Goal: Transaction & Acquisition: Purchase product/service

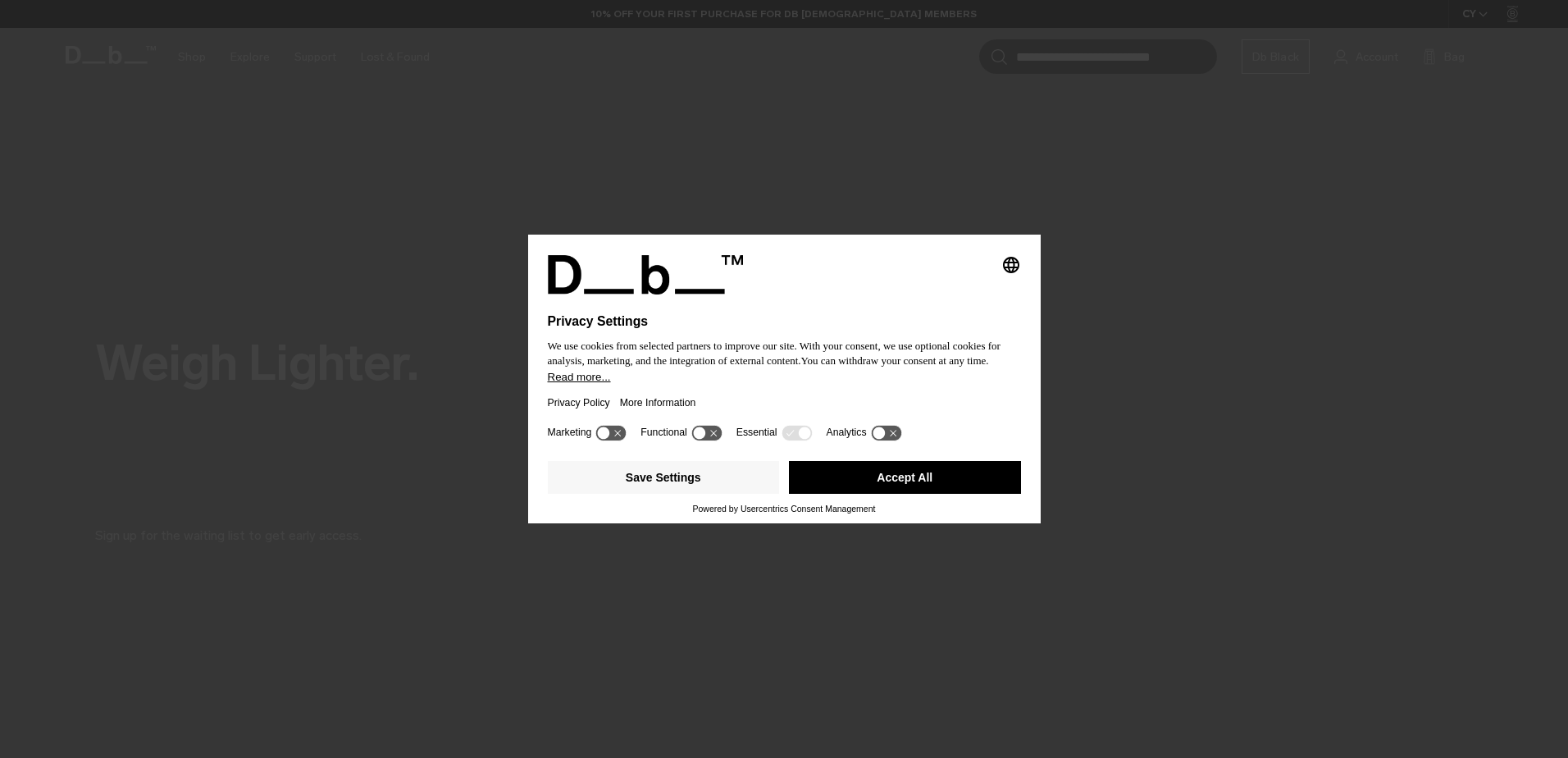
click at [768, 396] on div "Privacy Policy More Information" at bounding box center [784, 403] width 473 height 37
click at [880, 467] on button "Accept All" at bounding box center [905, 477] width 232 height 33
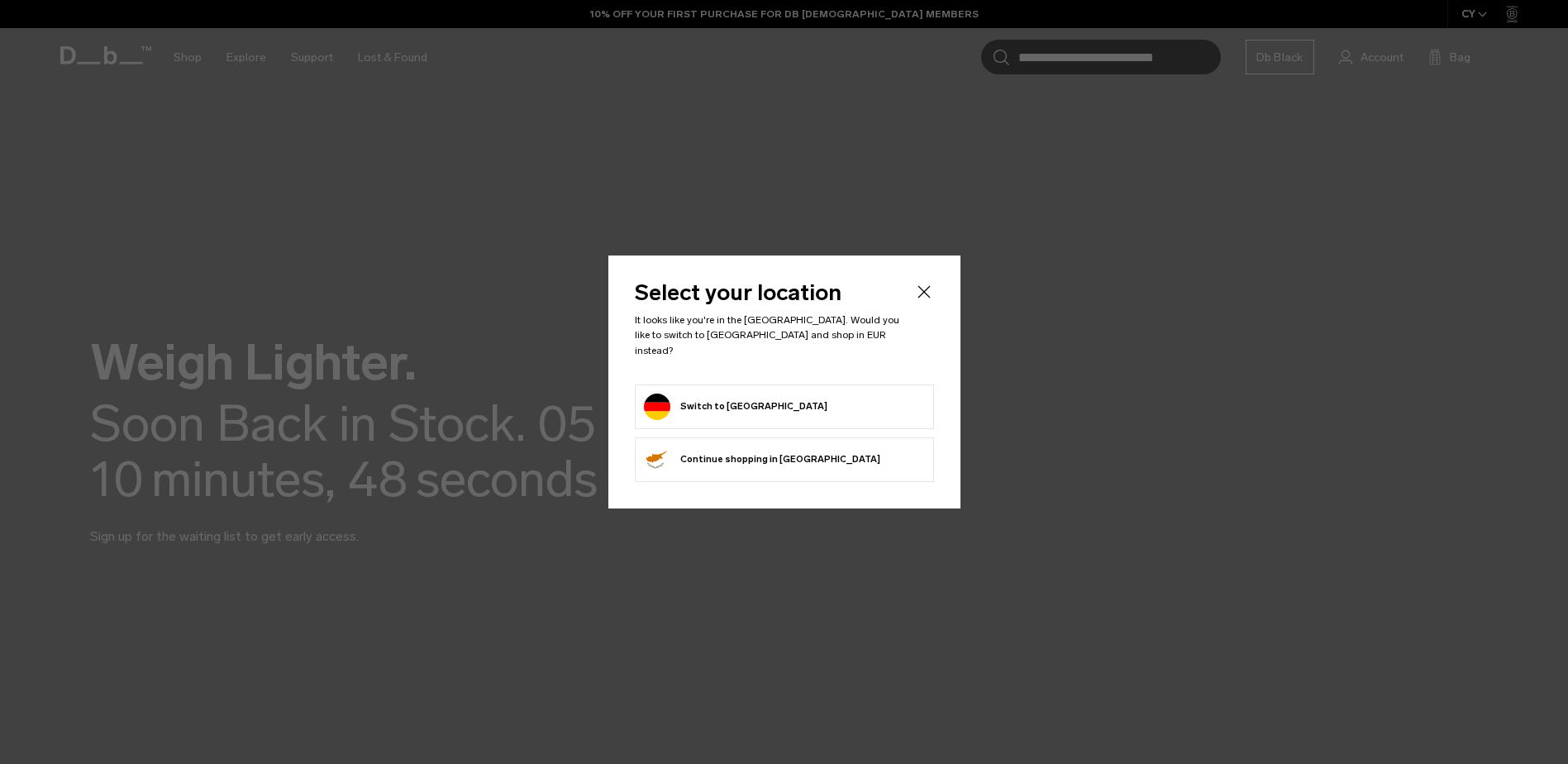
click at [705, 399] on button "Switch to [GEOGRAPHIC_DATA]" at bounding box center [735, 406] width 184 height 26
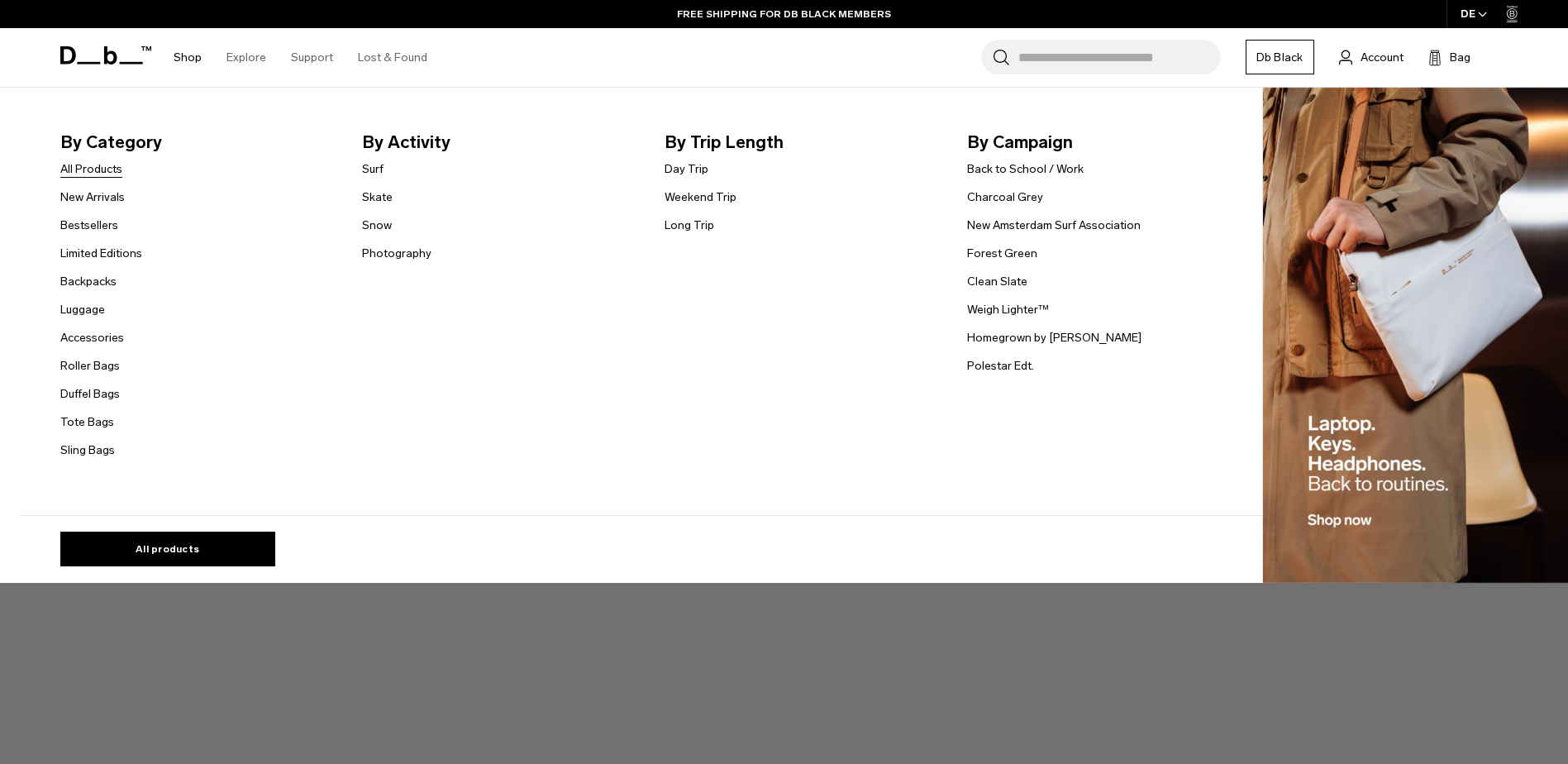
click at [98, 166] on link "All Products" at bounding box center [91, 168] width 62 height 17
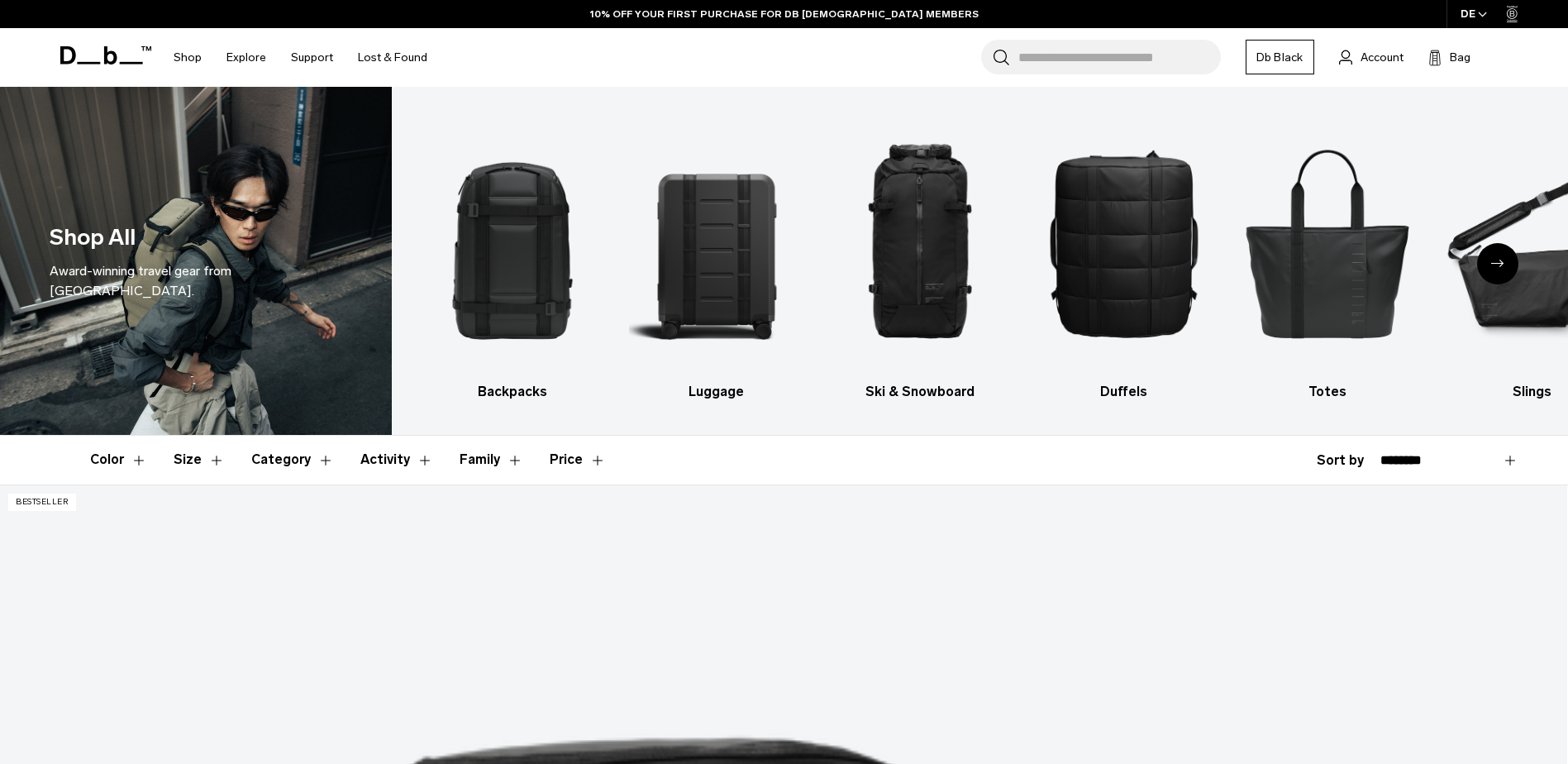
click at [1500, 265] on icon "Next slide" at bounding box center [1498, 263] width 14 height 7
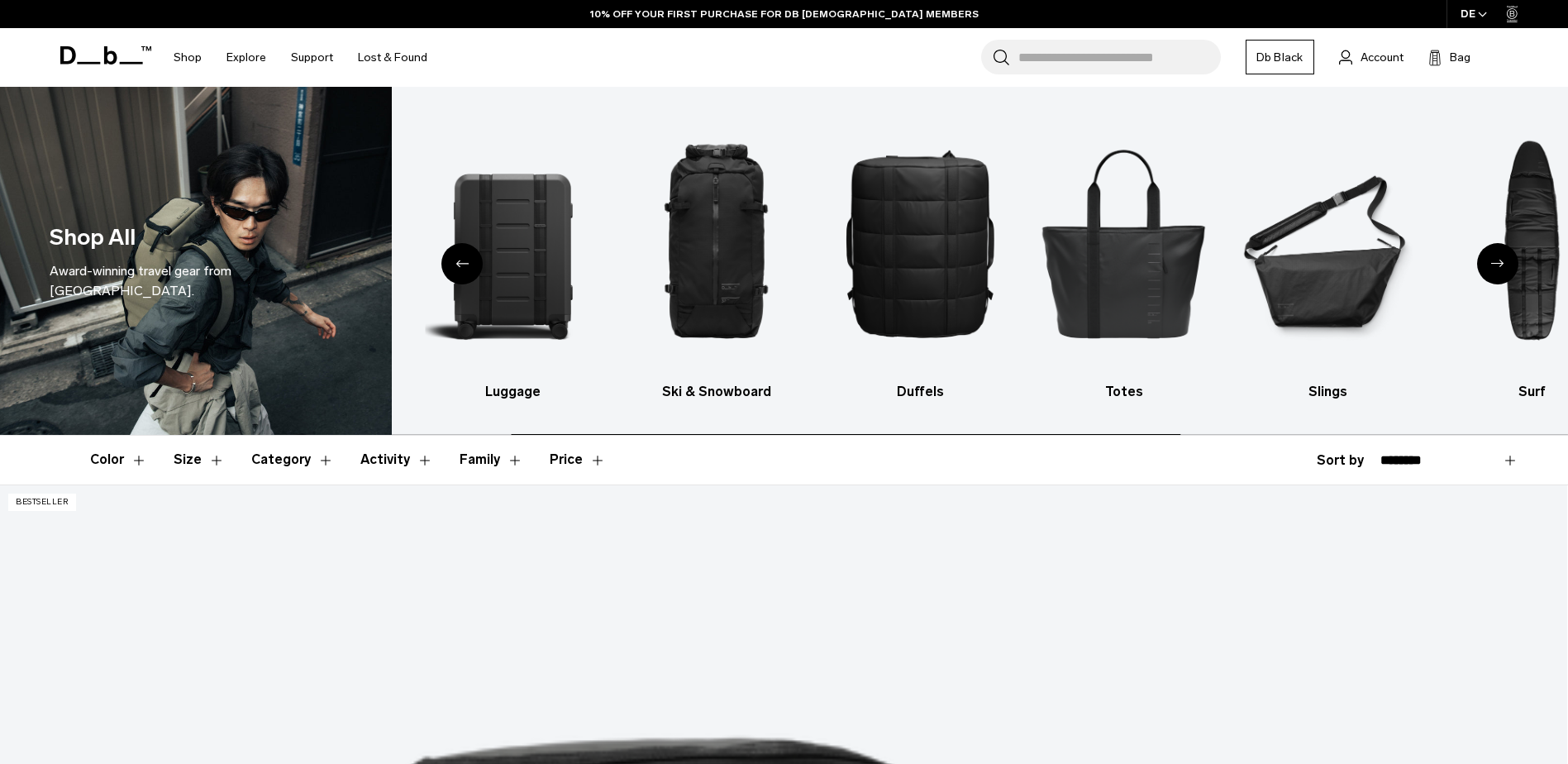
click at [1500, 265] on icon "Next slide" at bounding box center [1498, 263] width 14 height 7
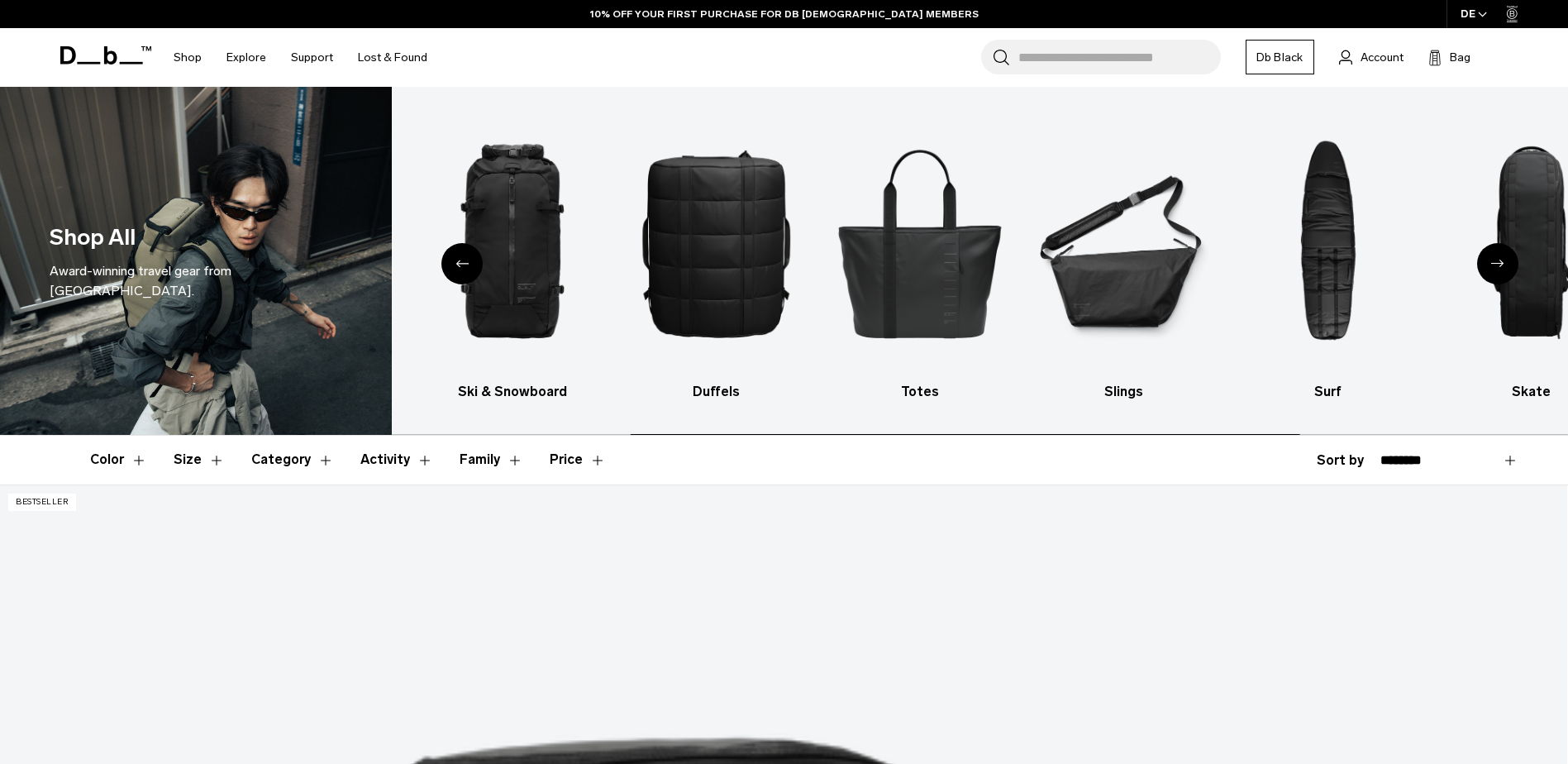
click at [1500, 265] on icon "Next slide" at bounding box center [1498, 263] width 14 height 7
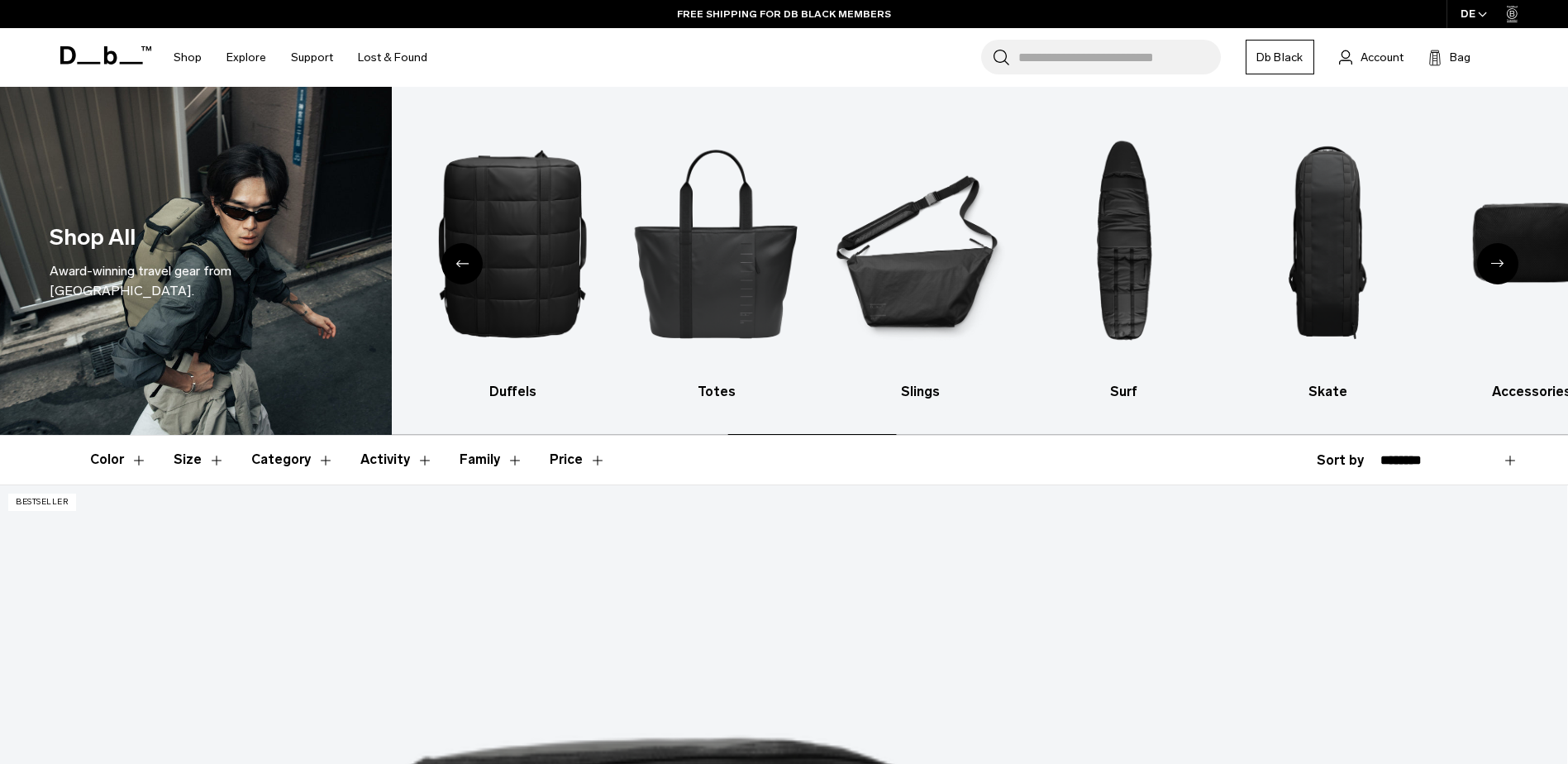
click at [1500, 265] on icon "Next slide" at bounding box center [1498, 263] width 14 height 7
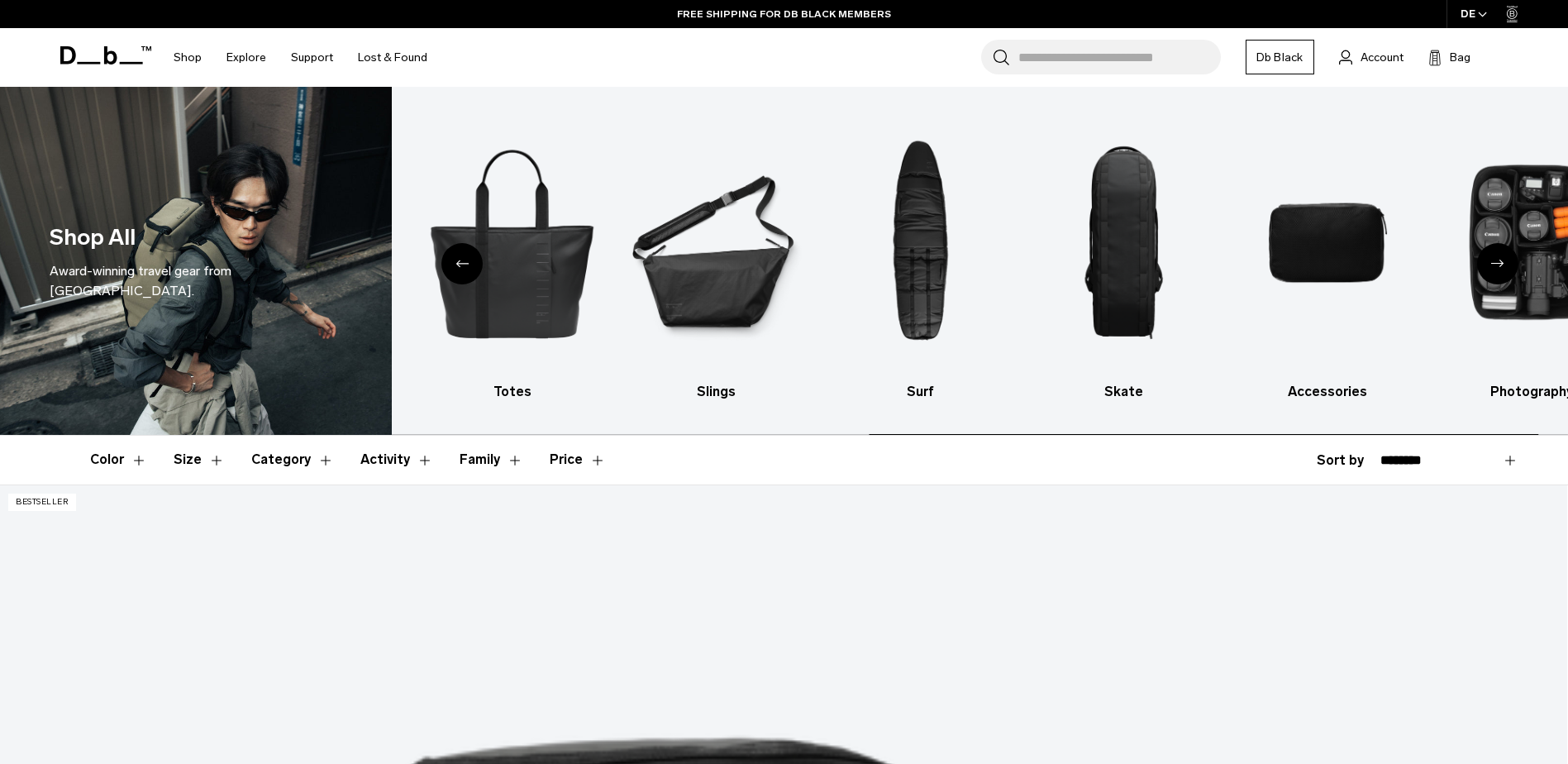
click at [1500, 265] on icon "Next slide" at bounding box center [1498, 263] width 14 height 7
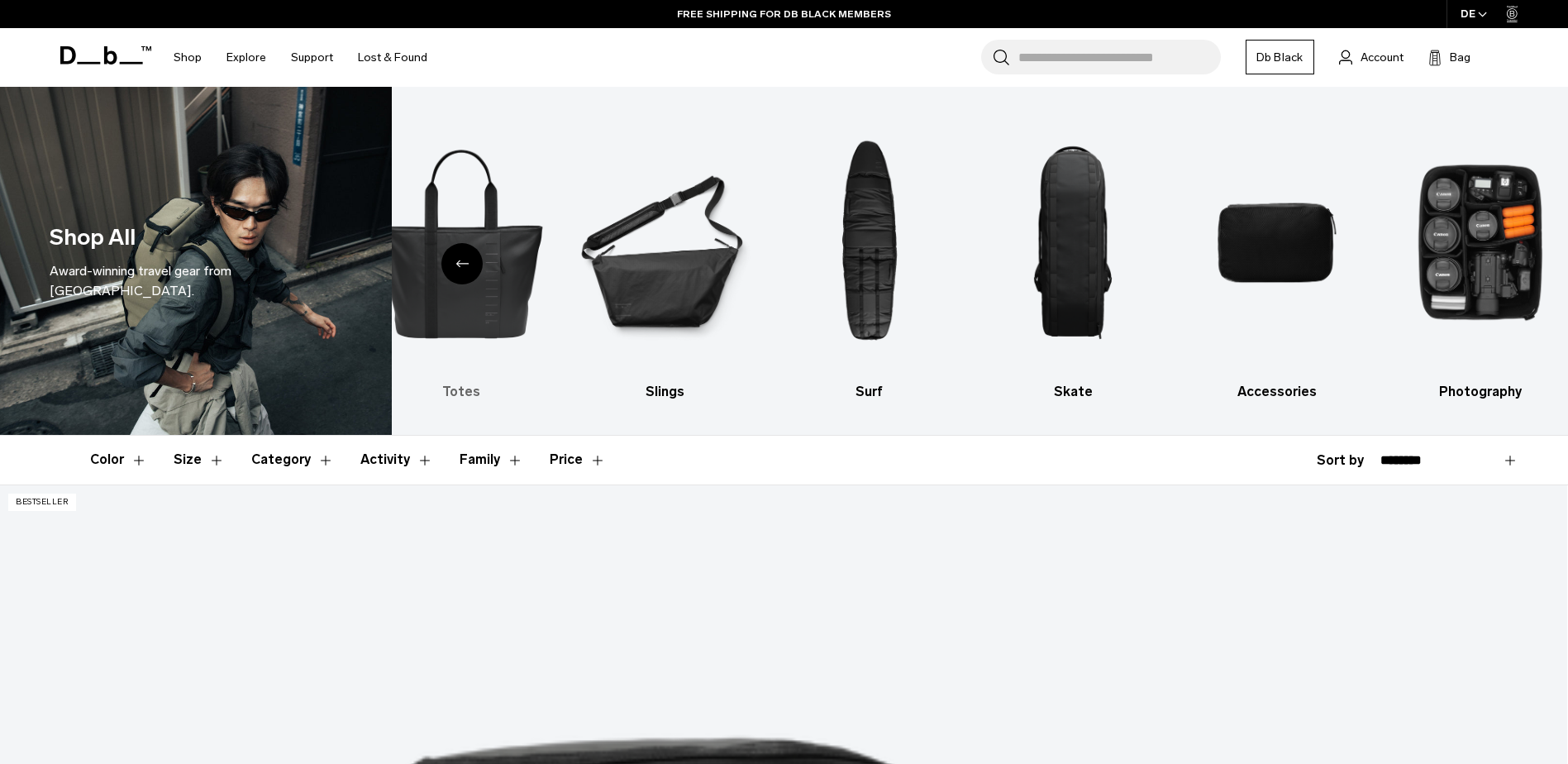
click at [481, 309] on img "5 / 10" at bounding box center [462, 242] width 176 height 262
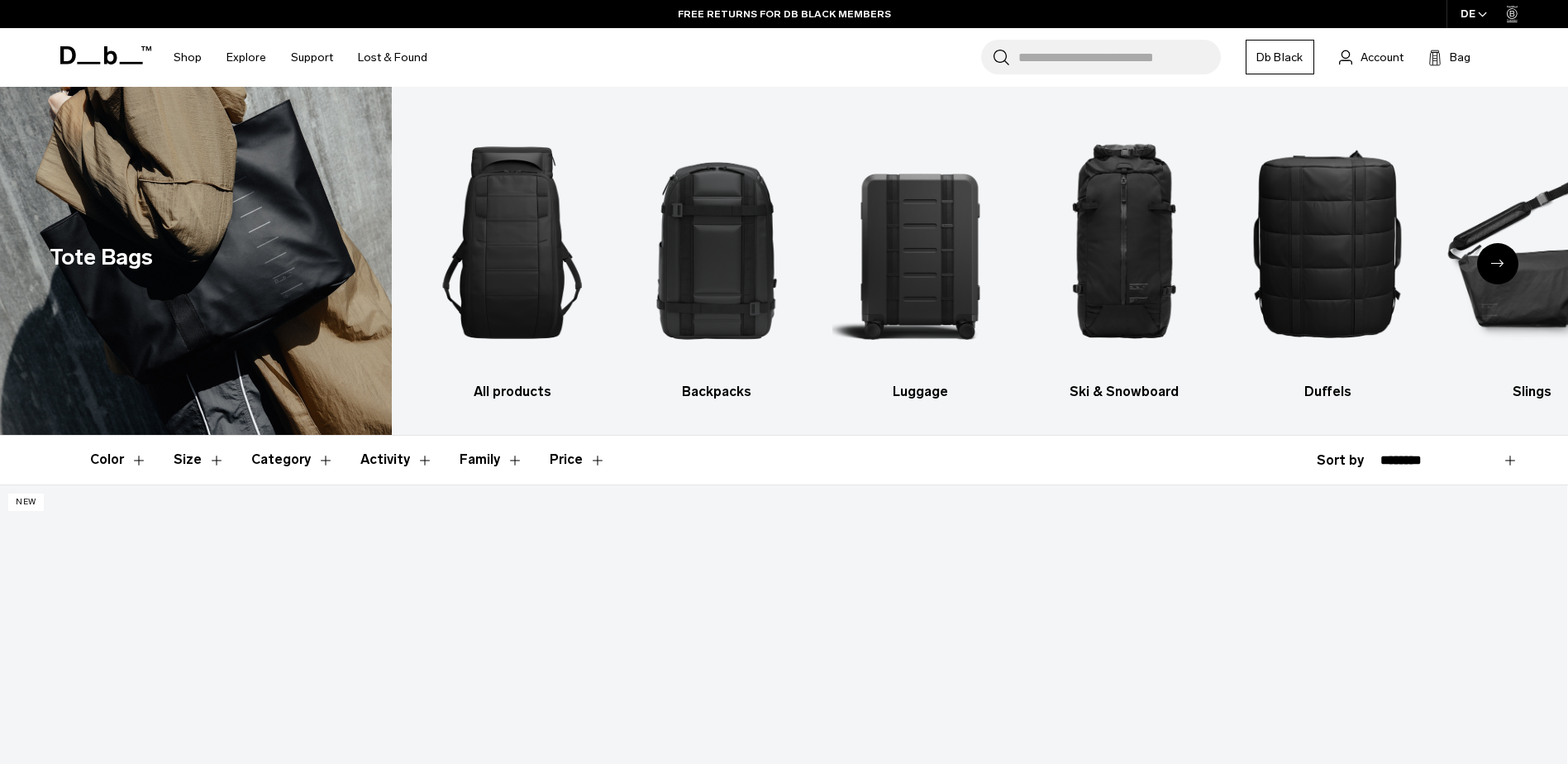
click at [1499, 265] on icon "Next slide" at bounding box center [1498, 263] width 14 height 7
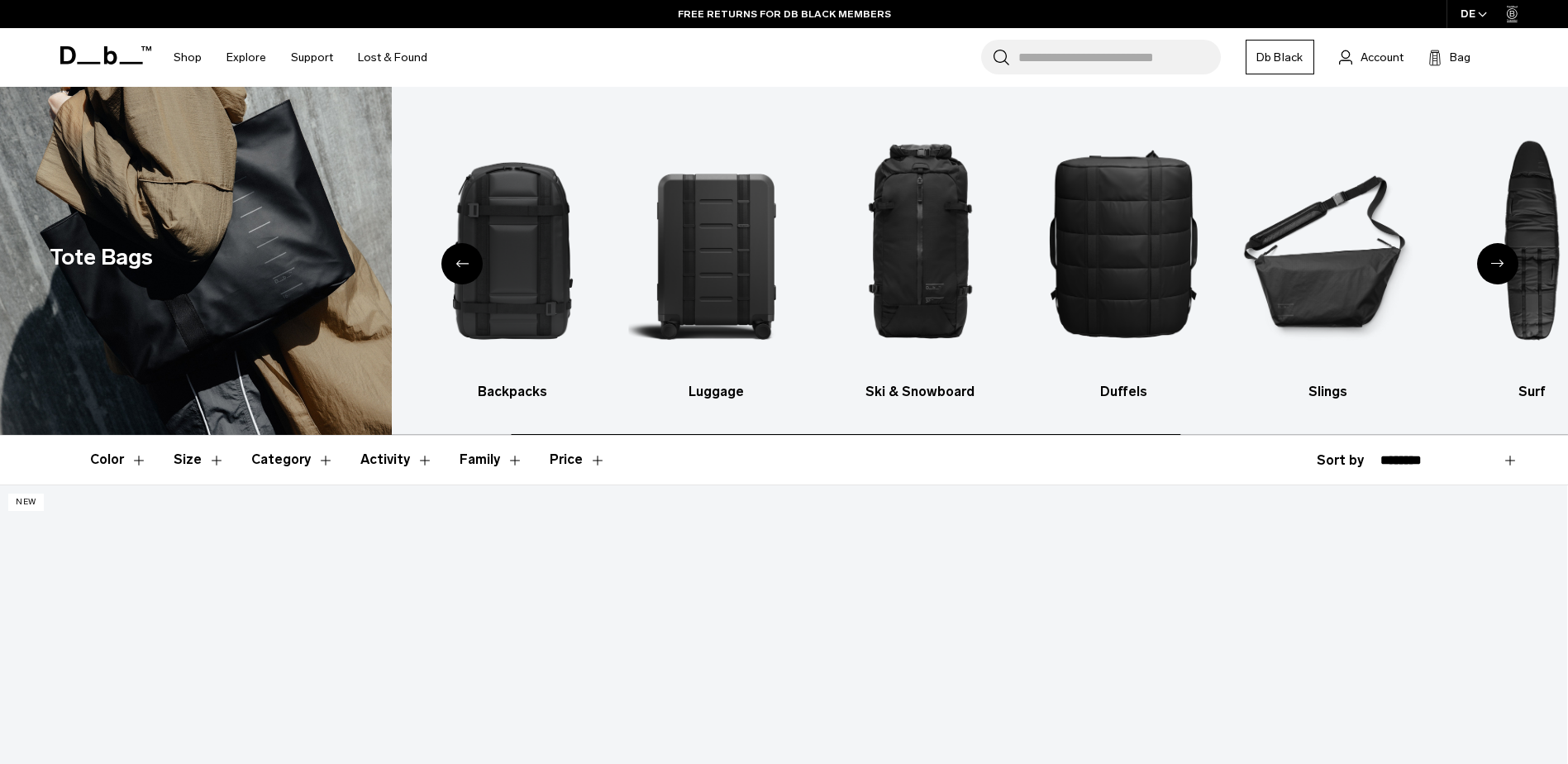
click at [1499, 265] on icon "Next slide" at bounding box center [1498, 263] width 14 height 7
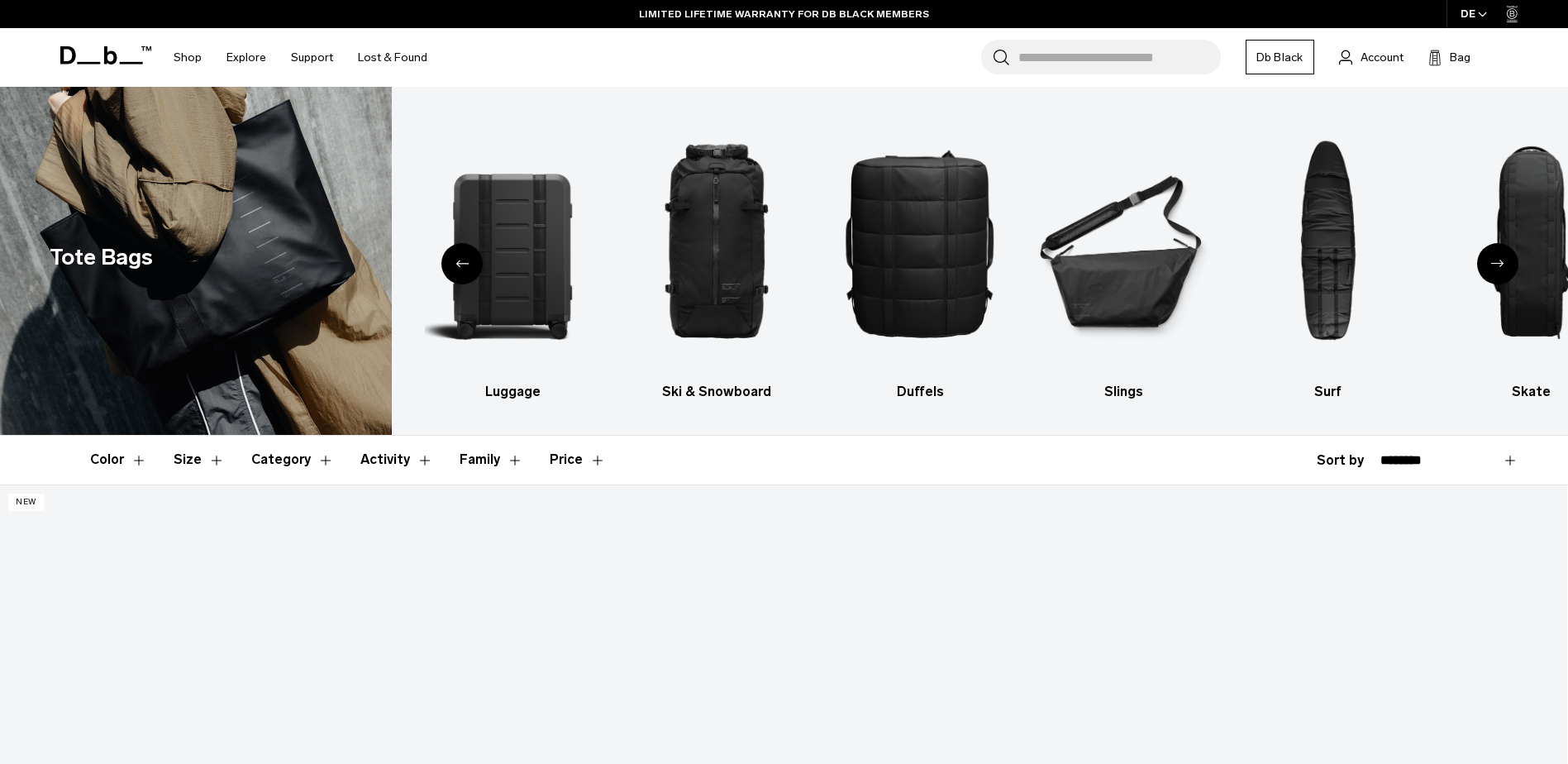
click at [1492, 259] on div "Next slide" at bounding box center [1498, 264] width 41 height 41
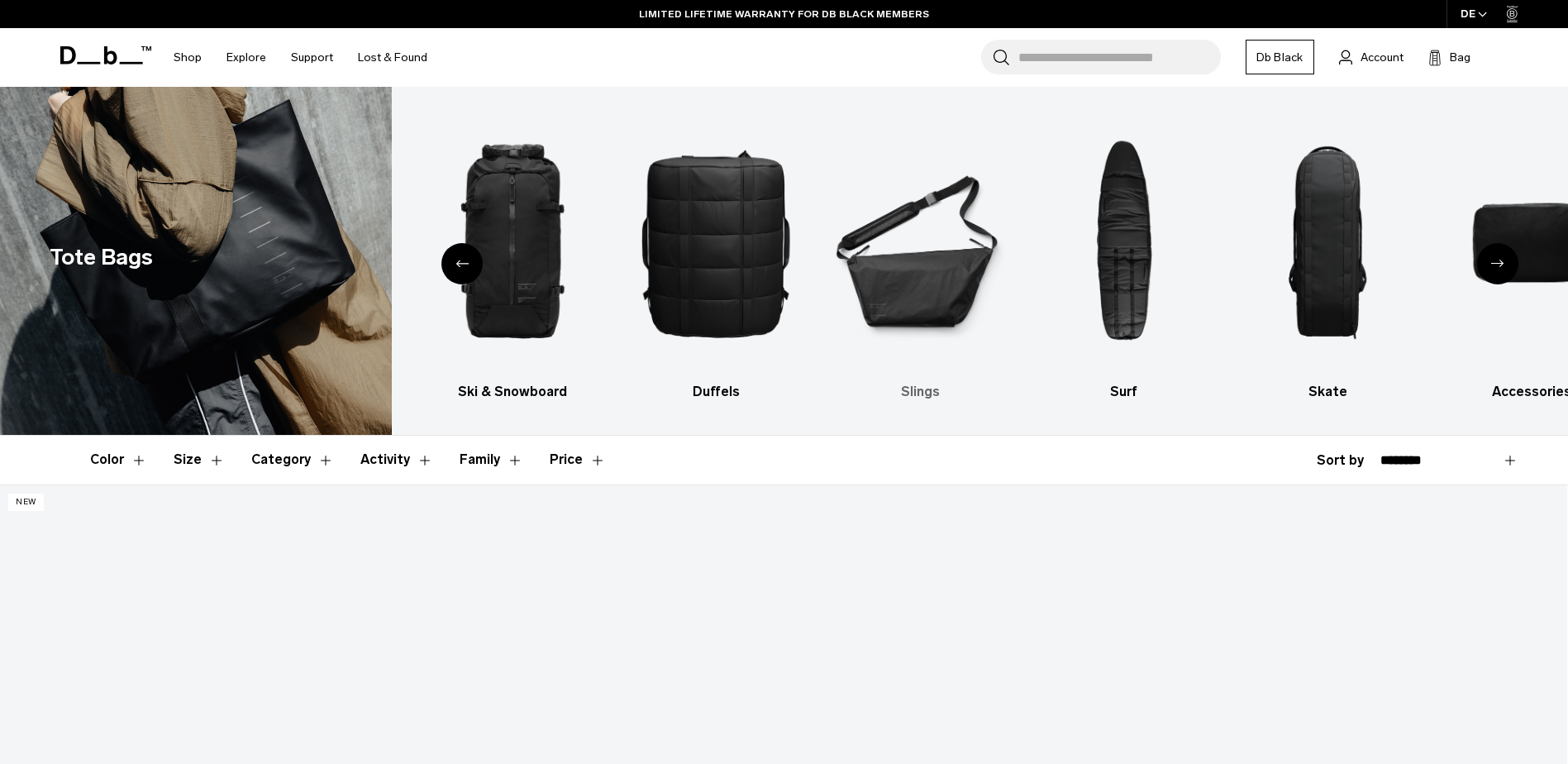
click at [871, 283] on img "6 / 10" at bounding box center [920, 242] width 176 height 262
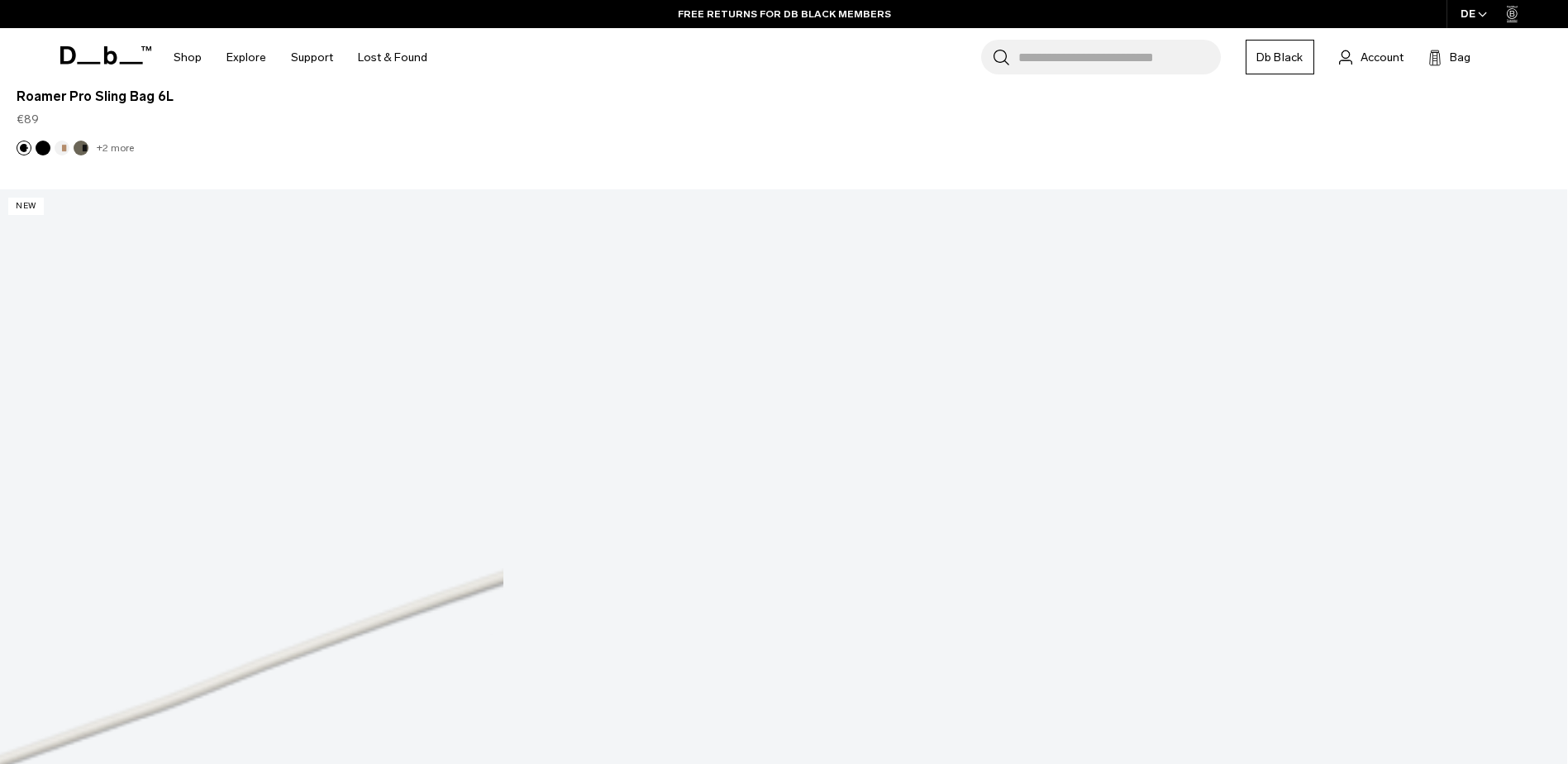
scroll to position [2149, 0]
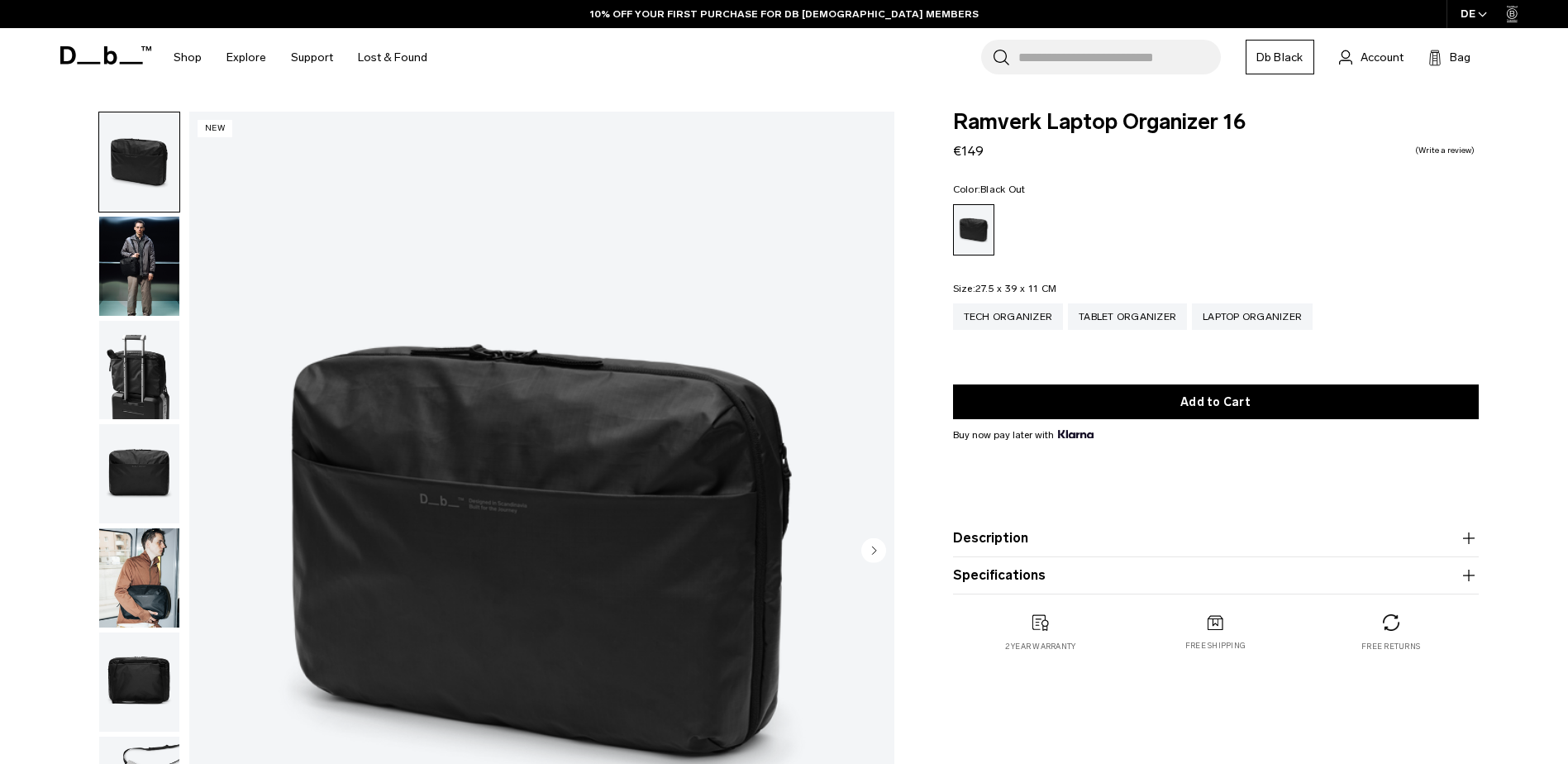
click at [144, 283] on img "button" at bounding box center [139, 266] width 80 height 99
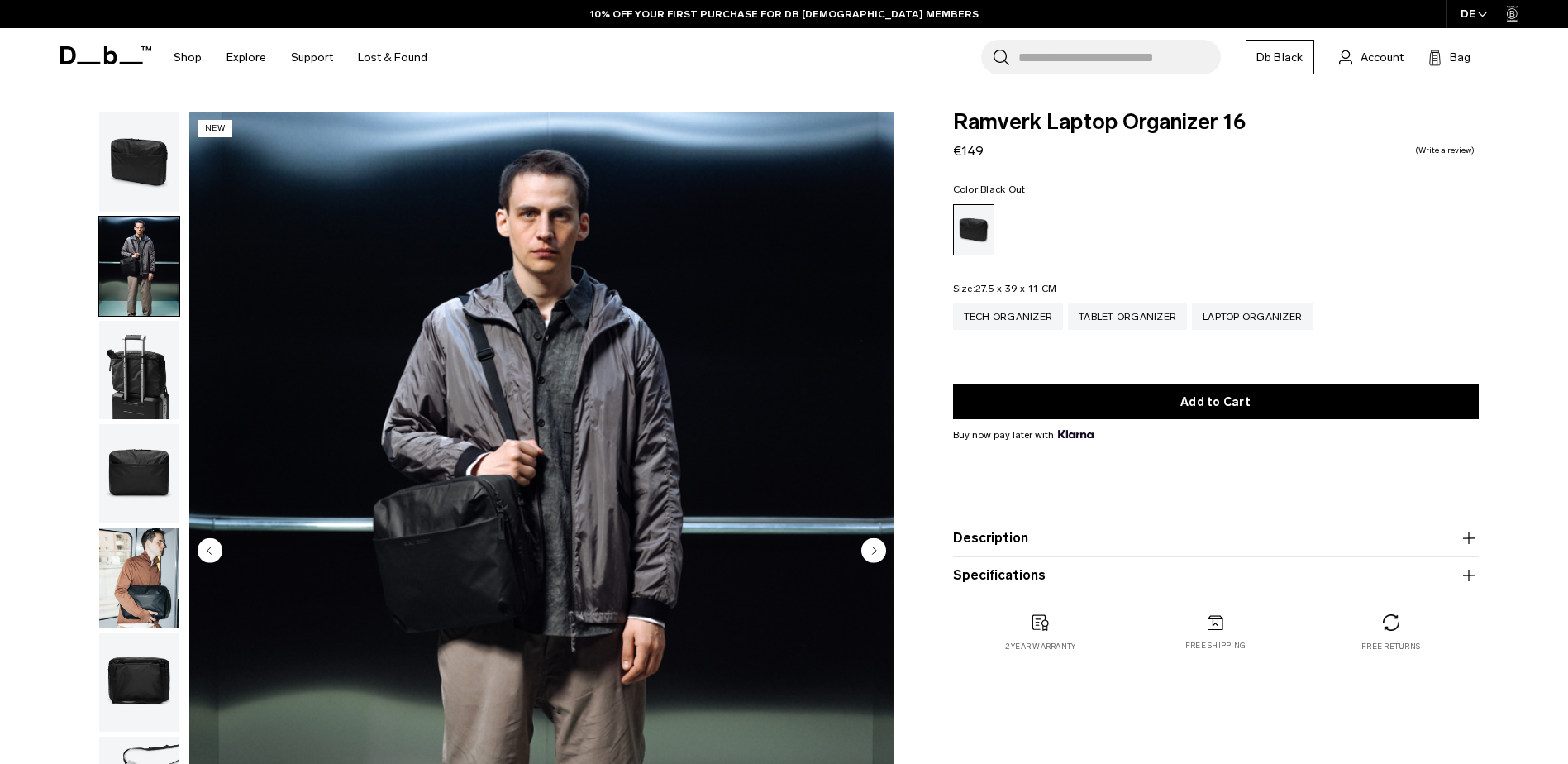
click at [139, 348] on img "button" at bounding box center [139, 370] width 80 height 99
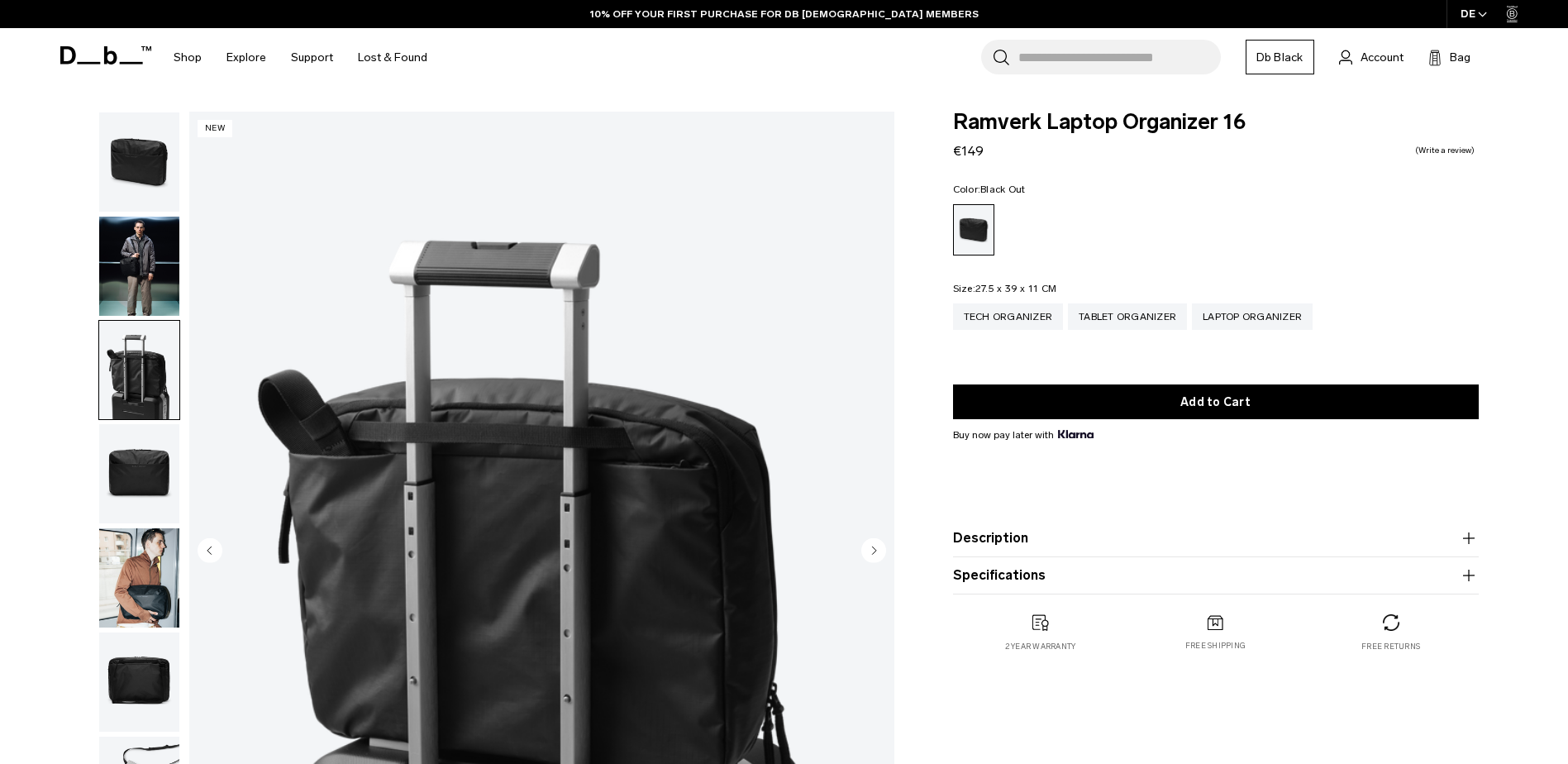
click at [125, 480] on img "button" at bounding box center [139, 473] width 80 height 99
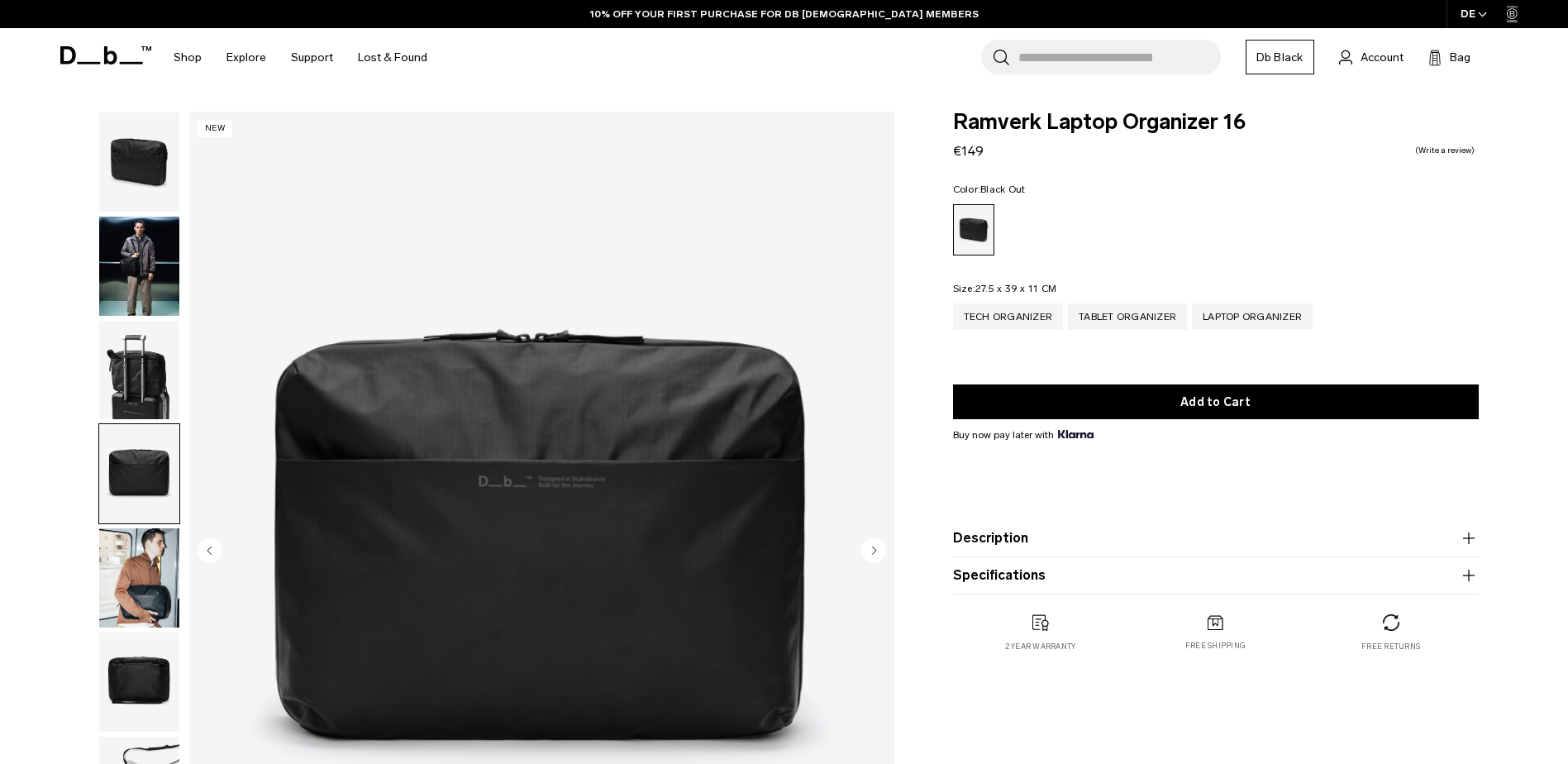
click at [149, 613] on img "button" at bounding box center [139, 578] width 80 height 99
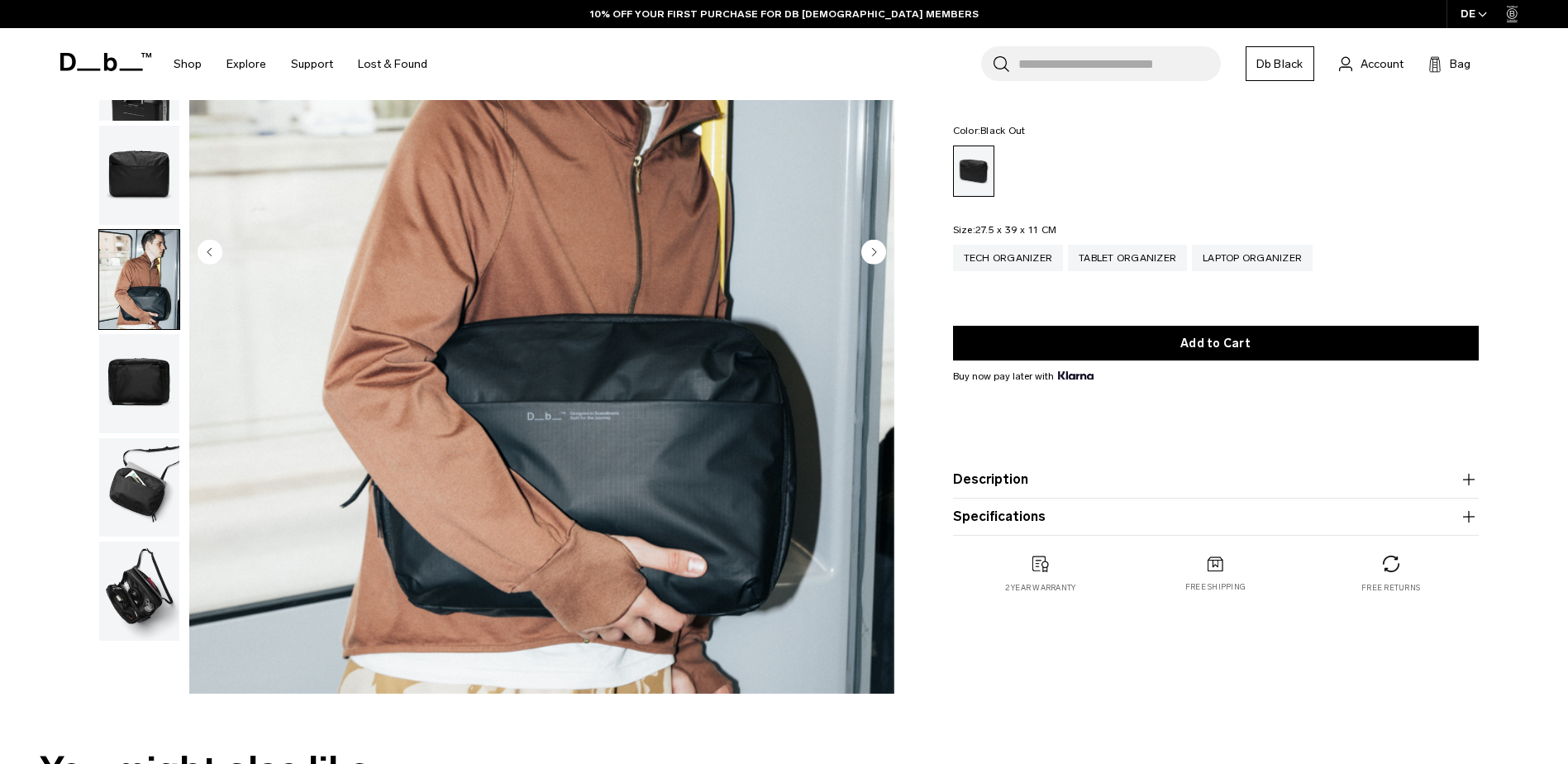
scroll to position [330, 0]
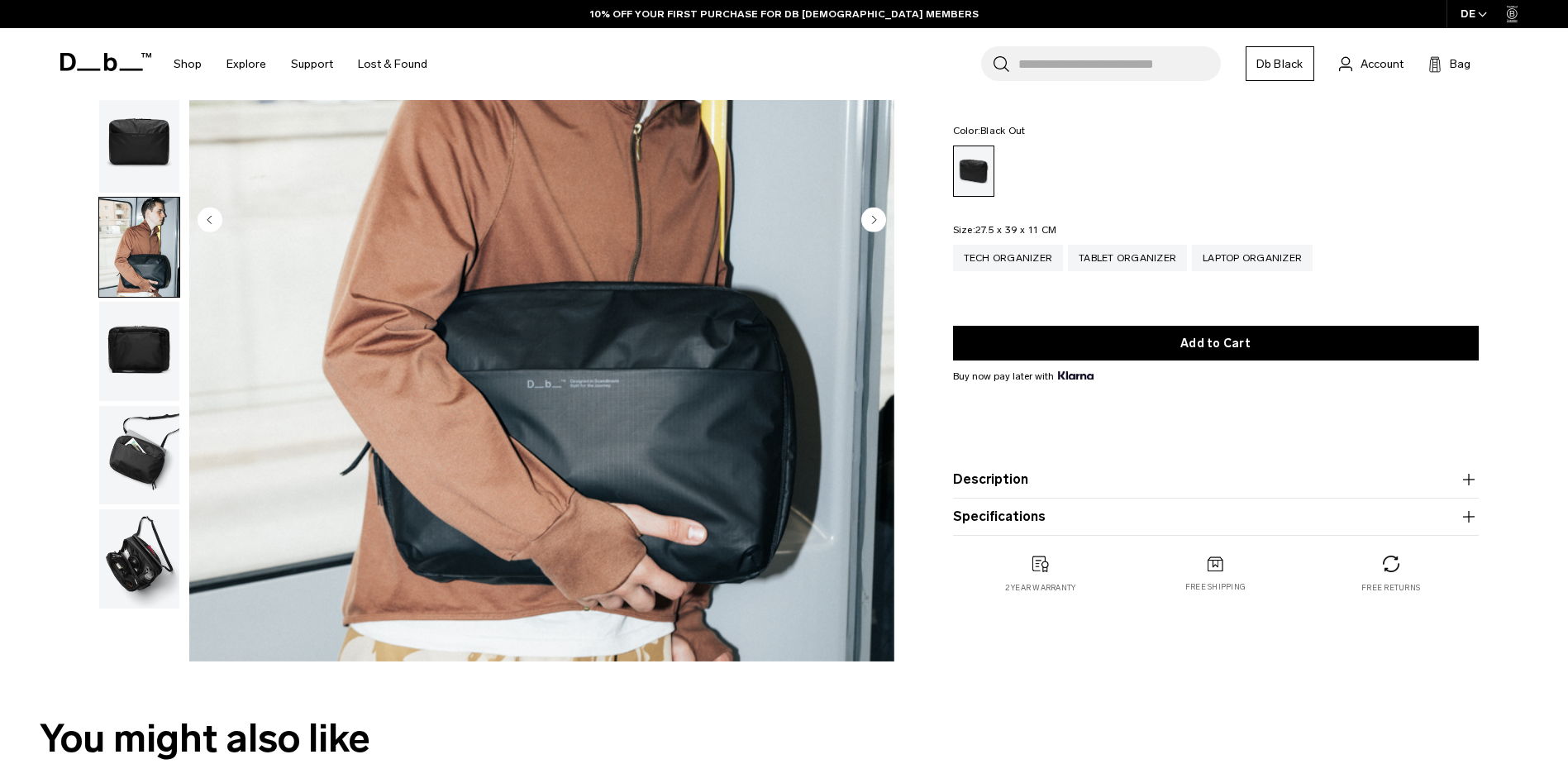
click at [118, 456] on img "button" at bounding box center [139, 455] width 80 height 99
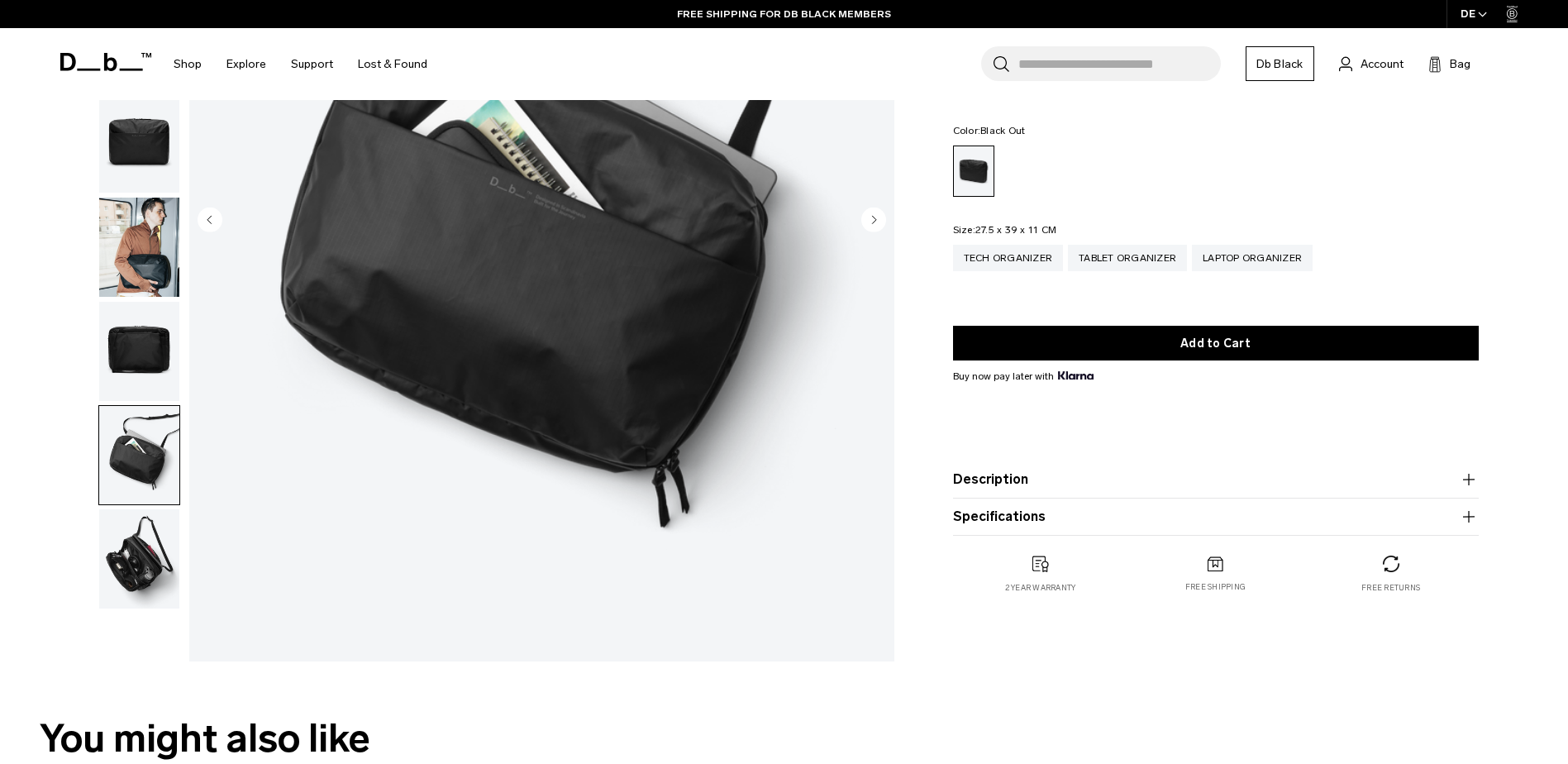
click at [131, 579] on img "button" at bounding box center [139, 559] width 80 height 99
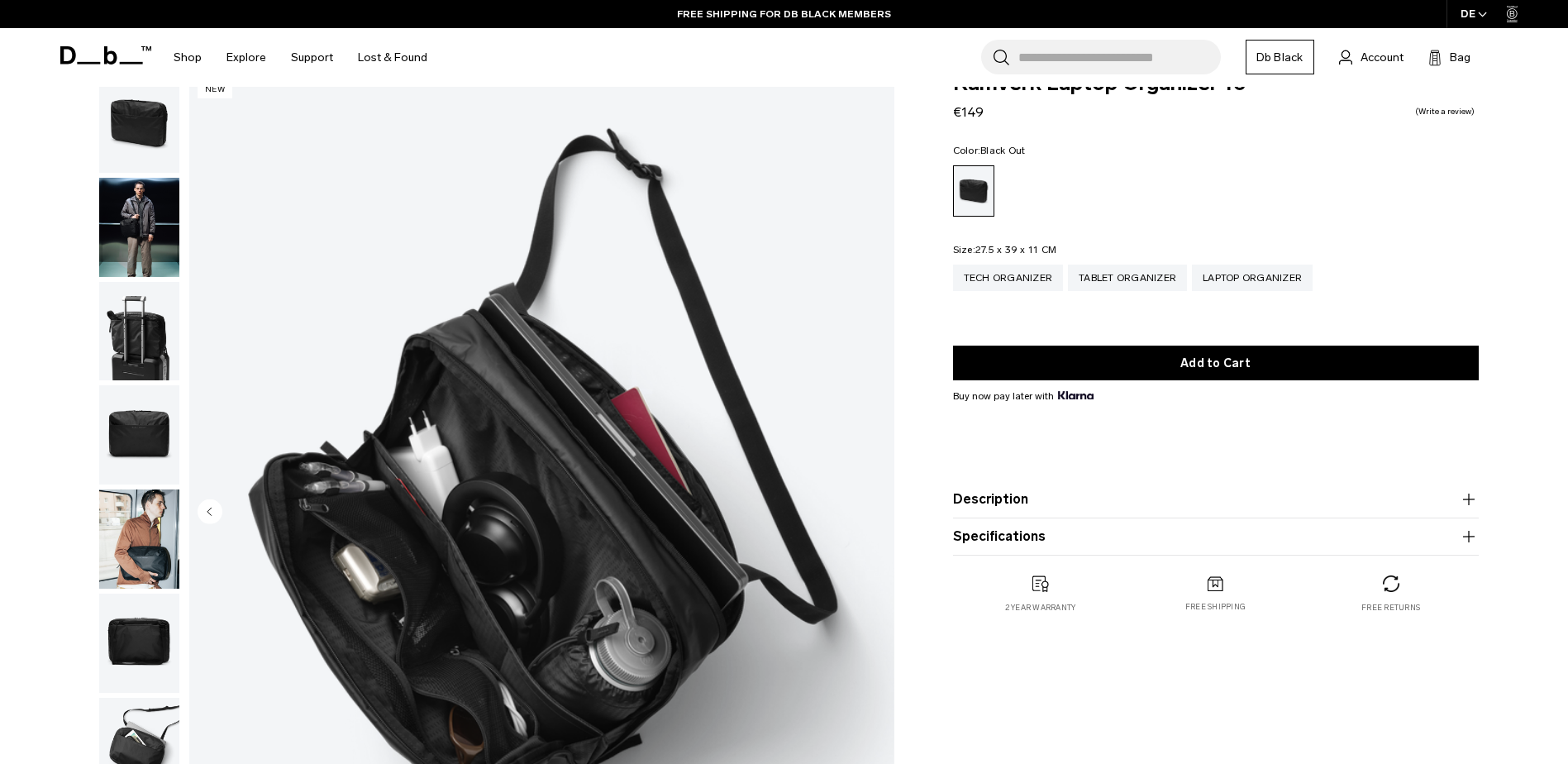
scroll to position [83, 0]
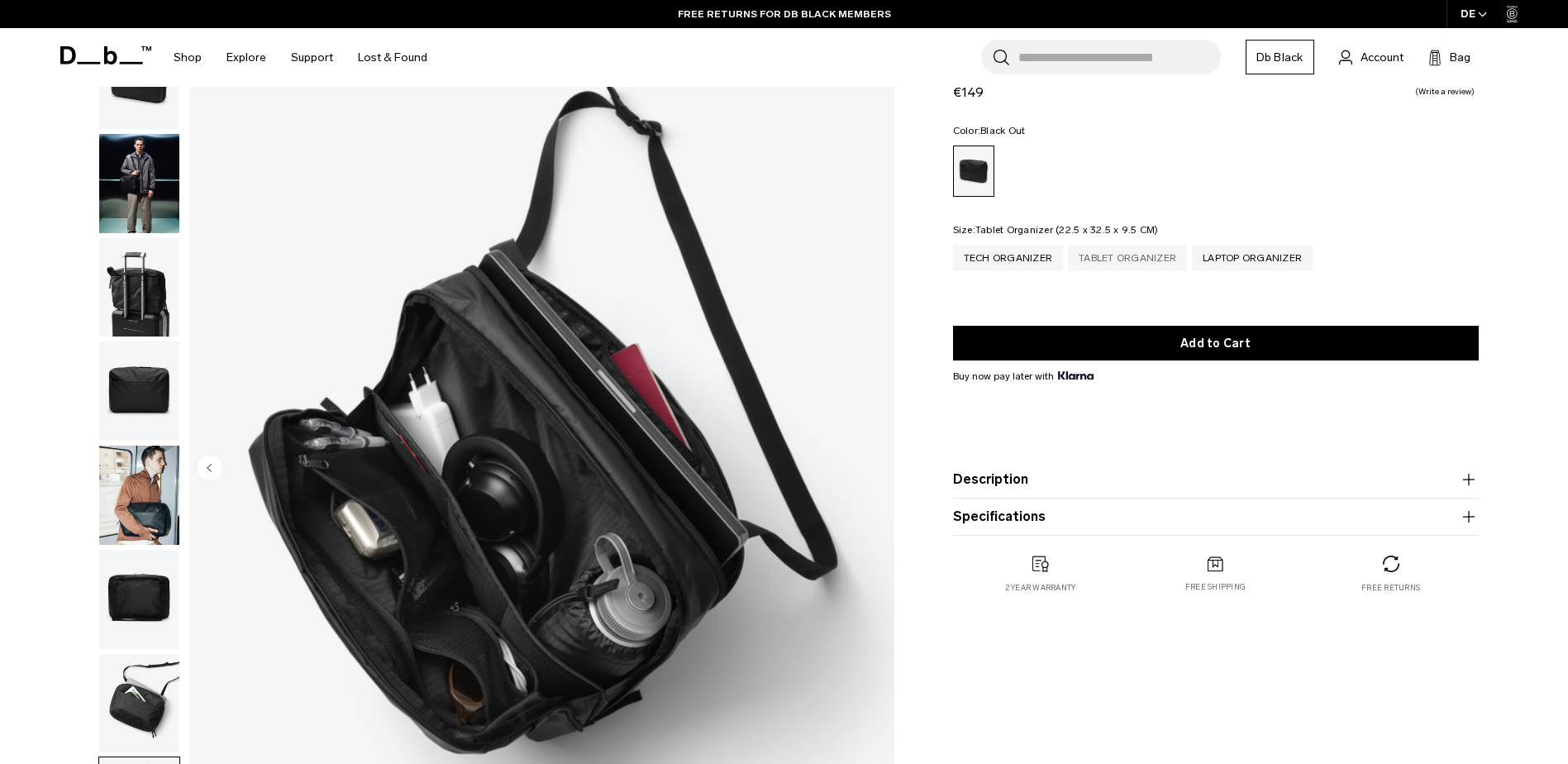
click at [1150, 253] on div "Tablet Organizer" at bounding box center [1128, 257] width 119 height 26
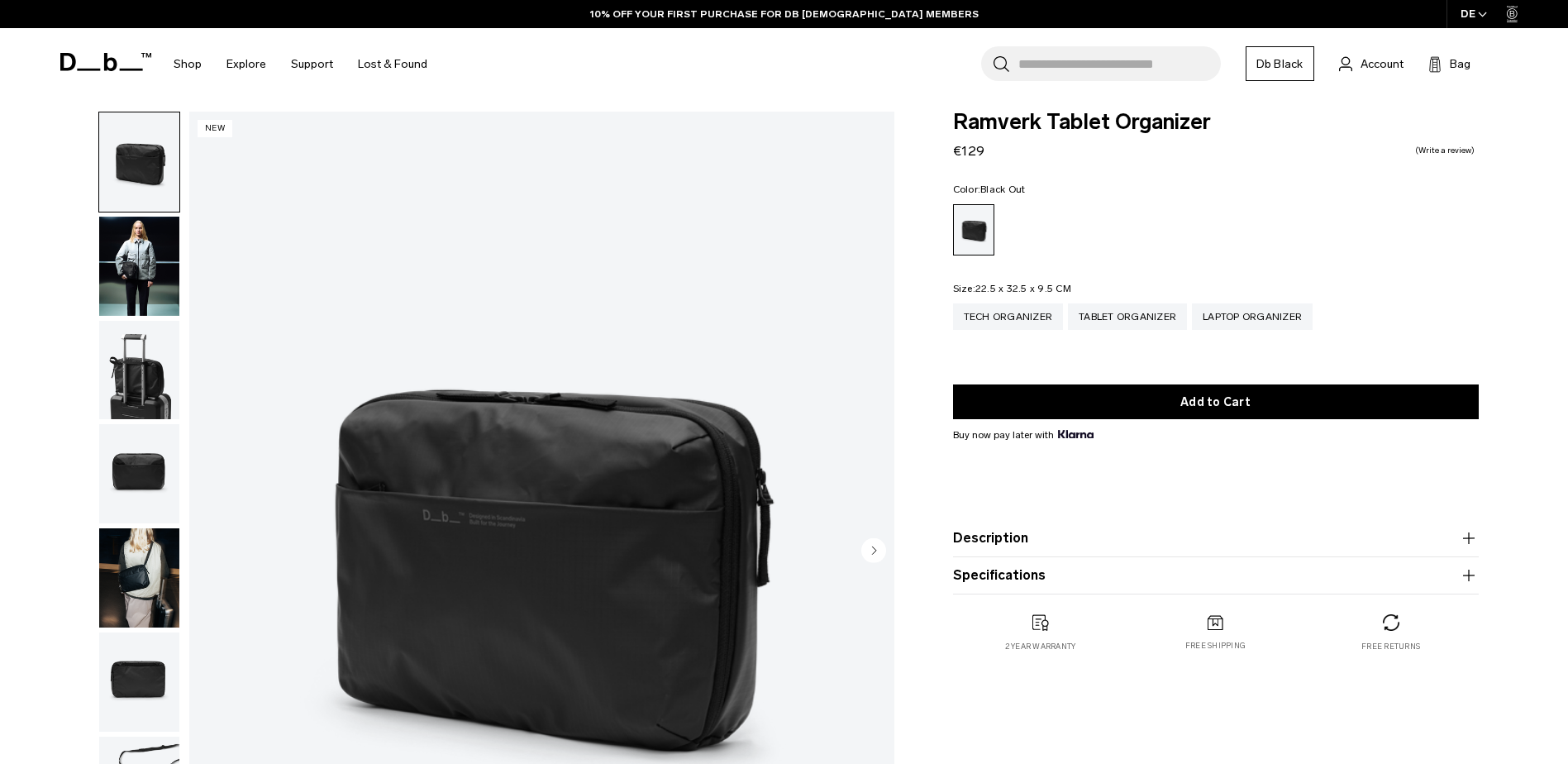
scroll to position [330, 0]
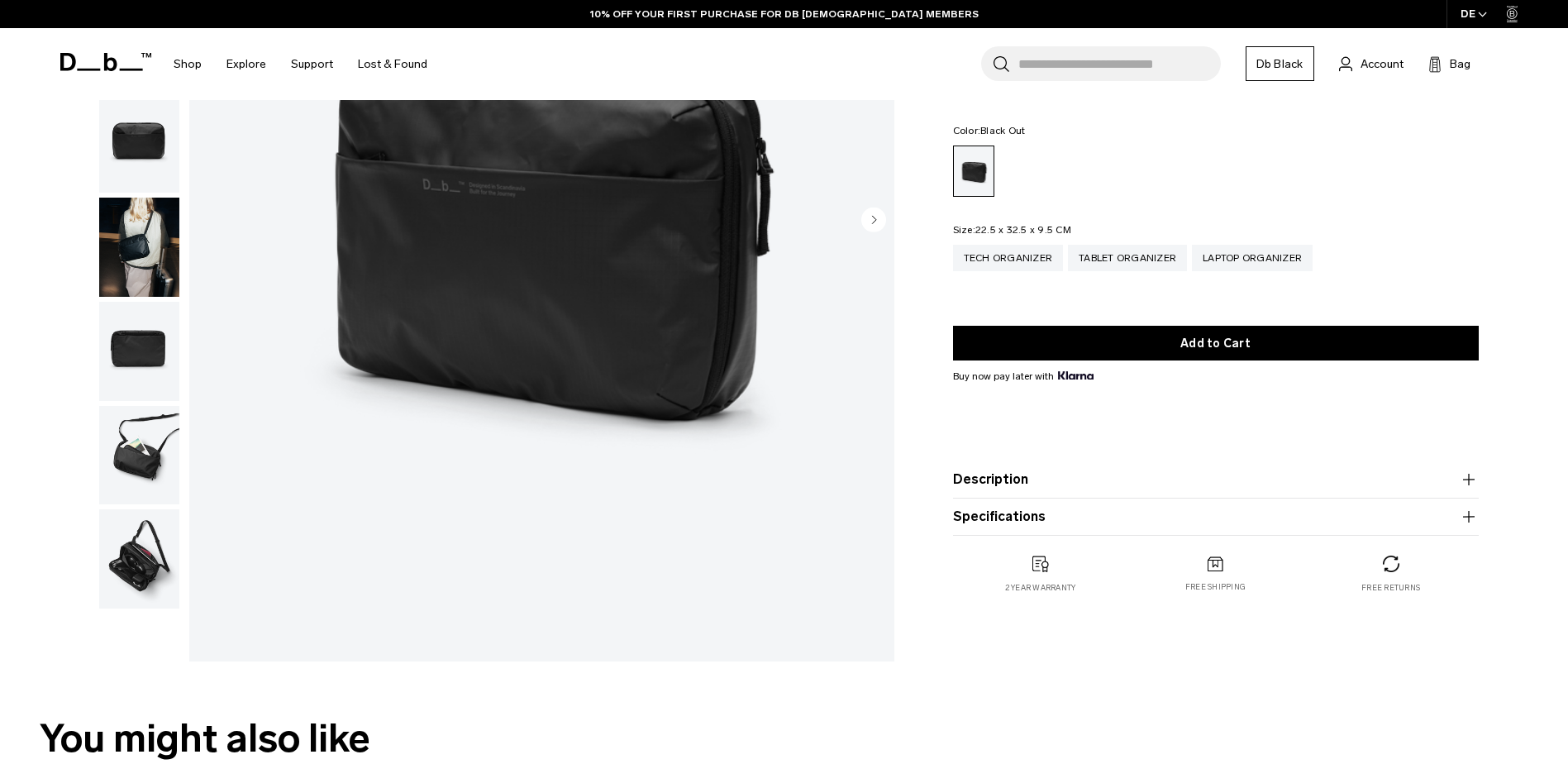
click at [132, 527] on img "button" at bounding box center [139, 559] width 80 height 99
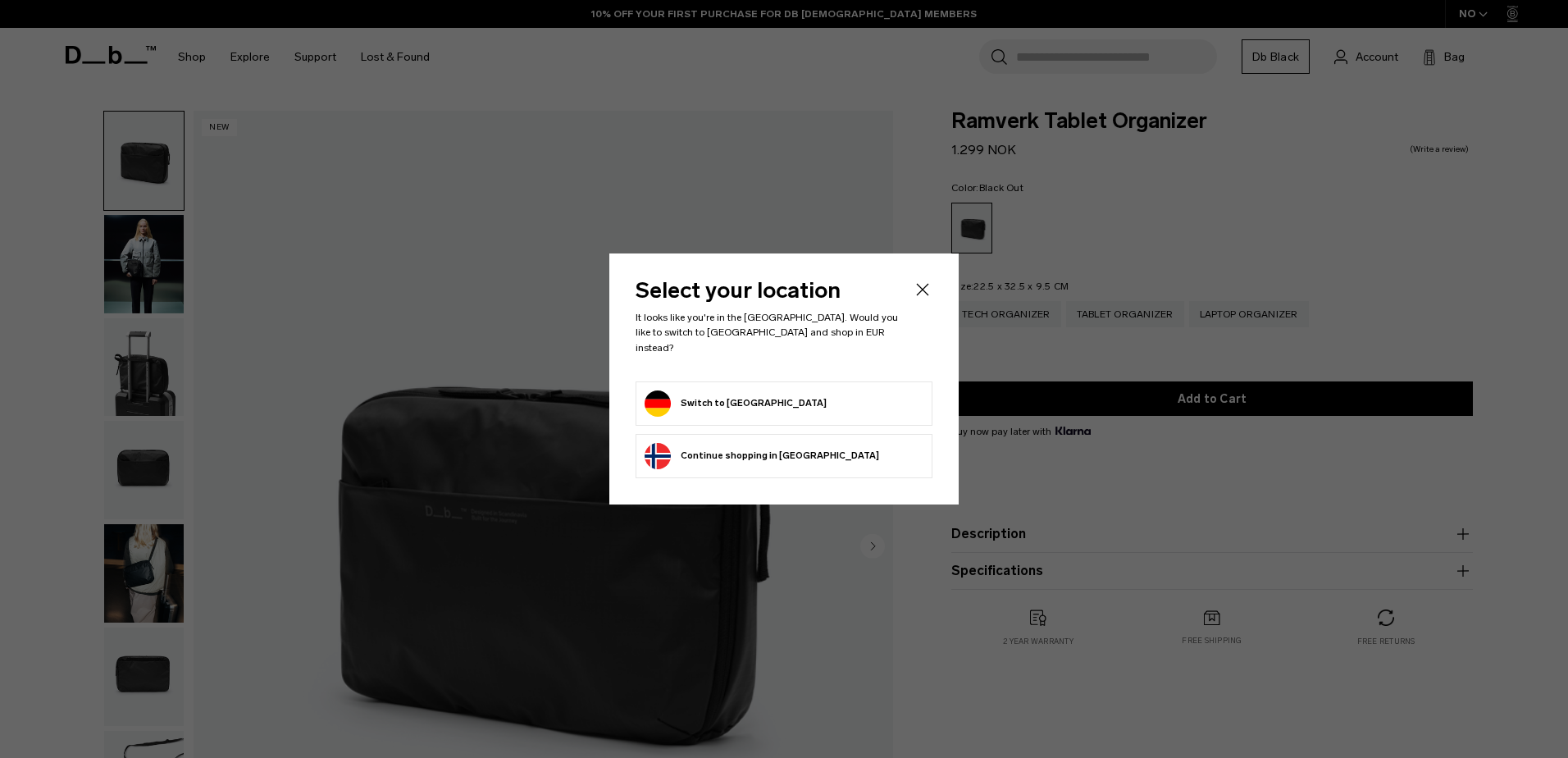
click at [798, 394] on form "Switch to Germany" at bounding box center [784, 403] width 279 height 26
click at [686, 397] on button "Switch to Germany" at bounding box center [736, 403] width 182 height 26
